Goal: Check status: Check status

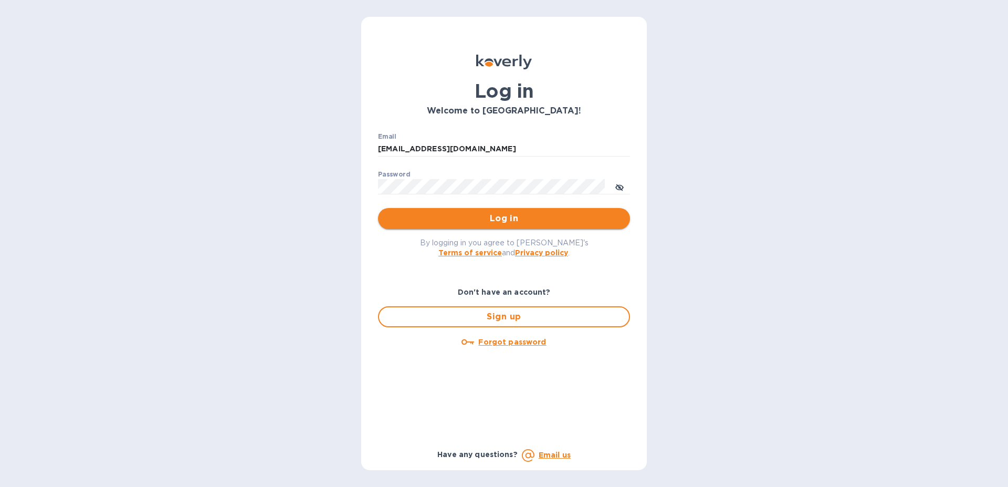
click at [440, 227] on button "Log in" at bounding box center [504, 218] width 252 height 21
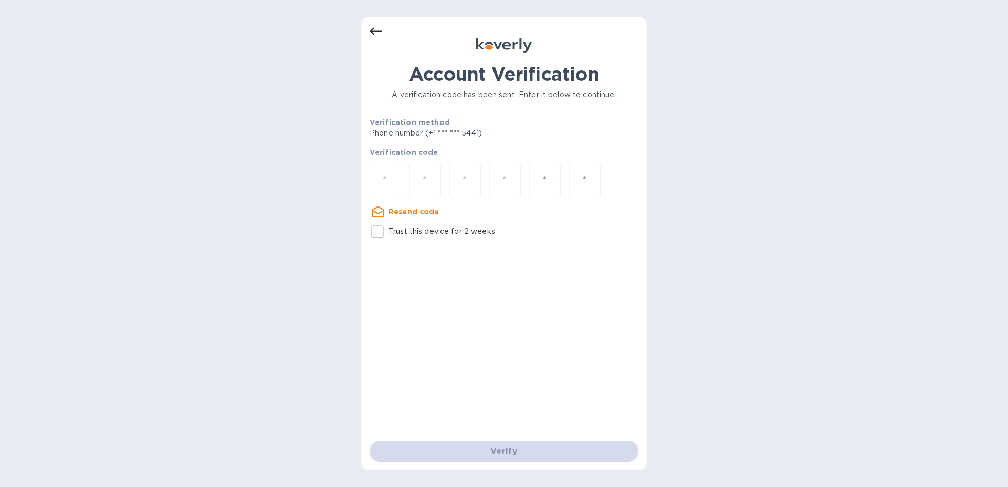
click at [381, 177] on input "number" at bounding box center [385, 180] width 14 height 19
type input "4"
type input "5"
type input "1"
type input "7"
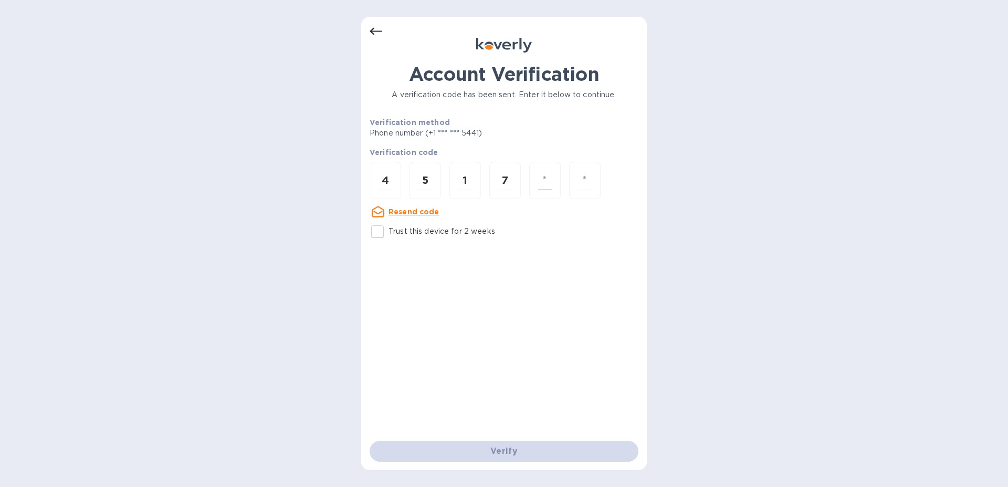
type input "9"
type input "4"
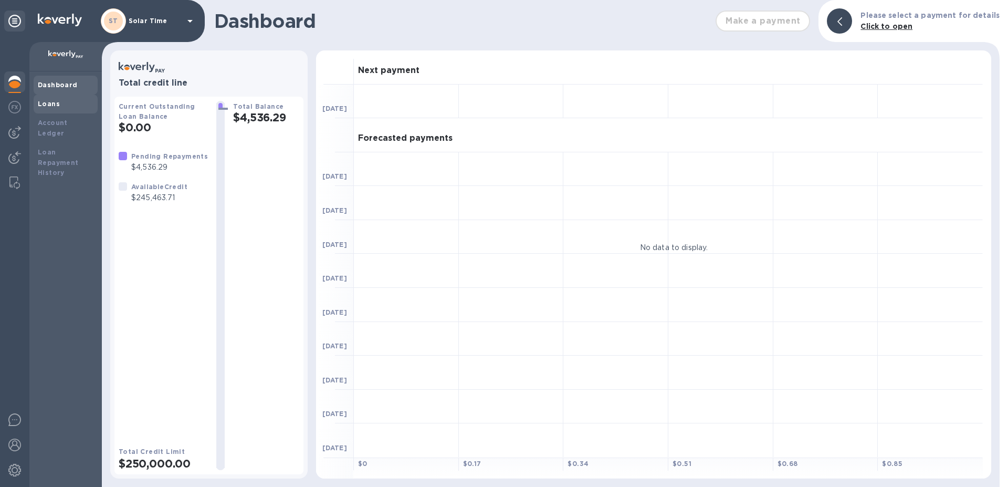
click at [44, 105] on b "Loans" at bounding box center [49, 104] width 22 height 8
